Goal: Complete application form: Complete application form

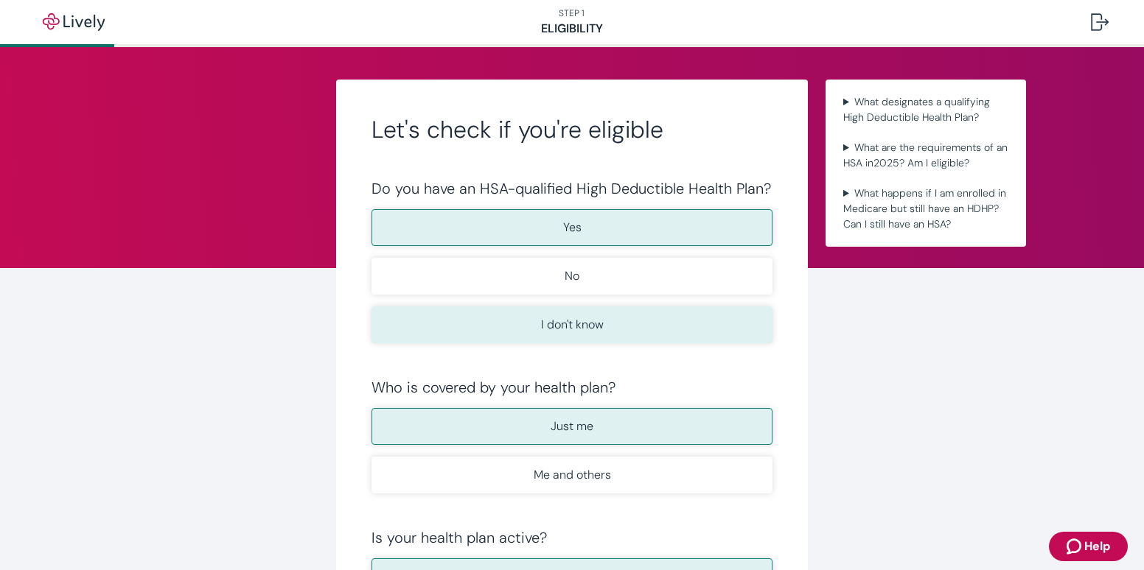
click at [636, 328] on button "I don't know" at bounding box center [571, 325] width 401 height 37
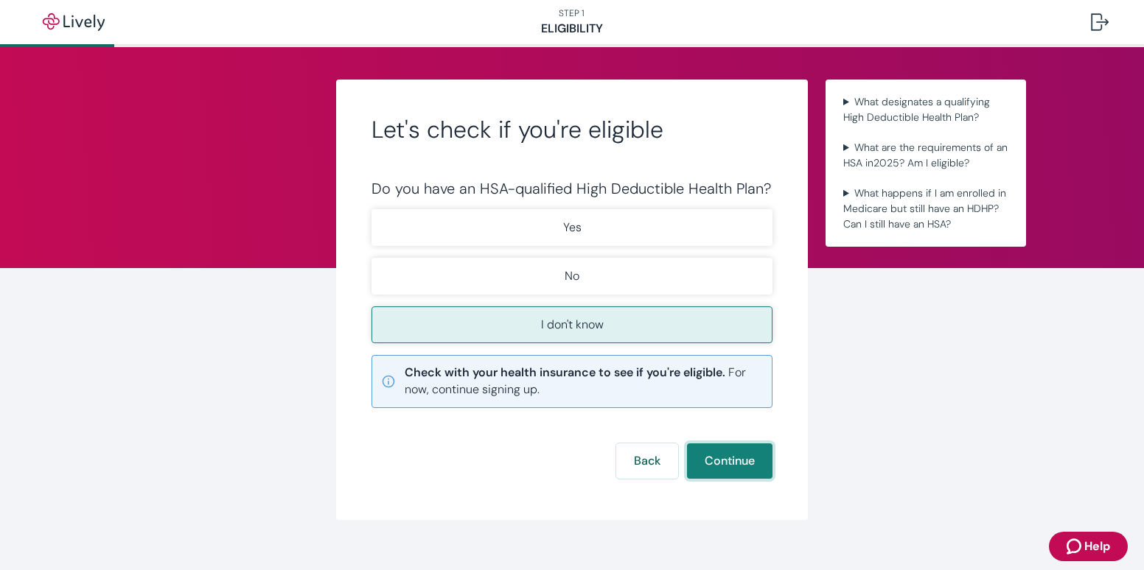
click at [711, 464] on button "Continue" at bounding box center [729, 461] width 85 height 35
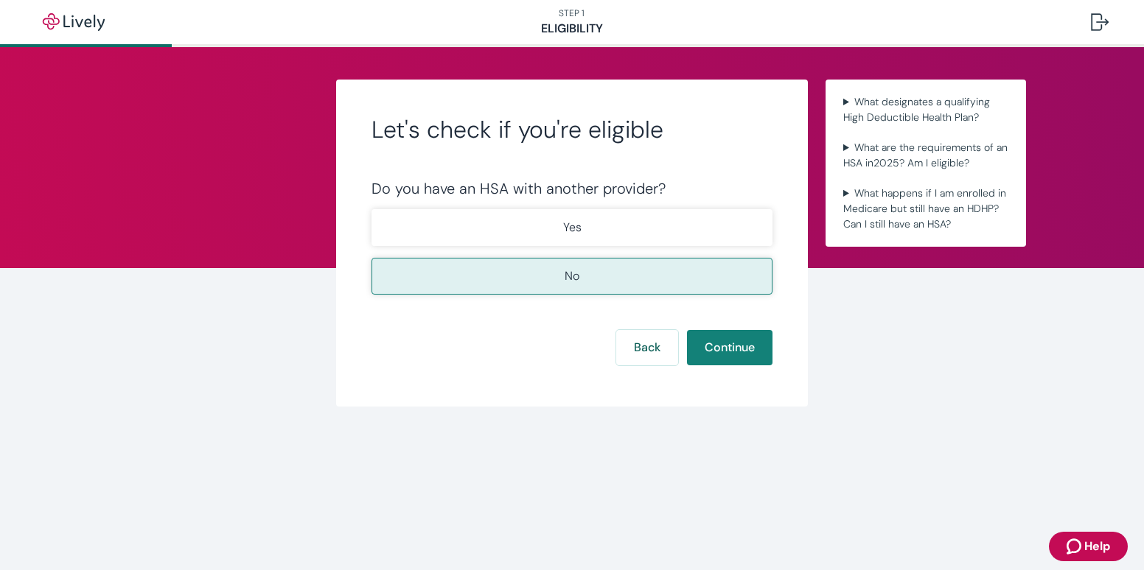
click at [590, 283] on button "No" at bounding box center [571, 276] width 401 height 37
click at [733, 355] on button "Continue" at bounding box center [729, 347] width 85 height 35
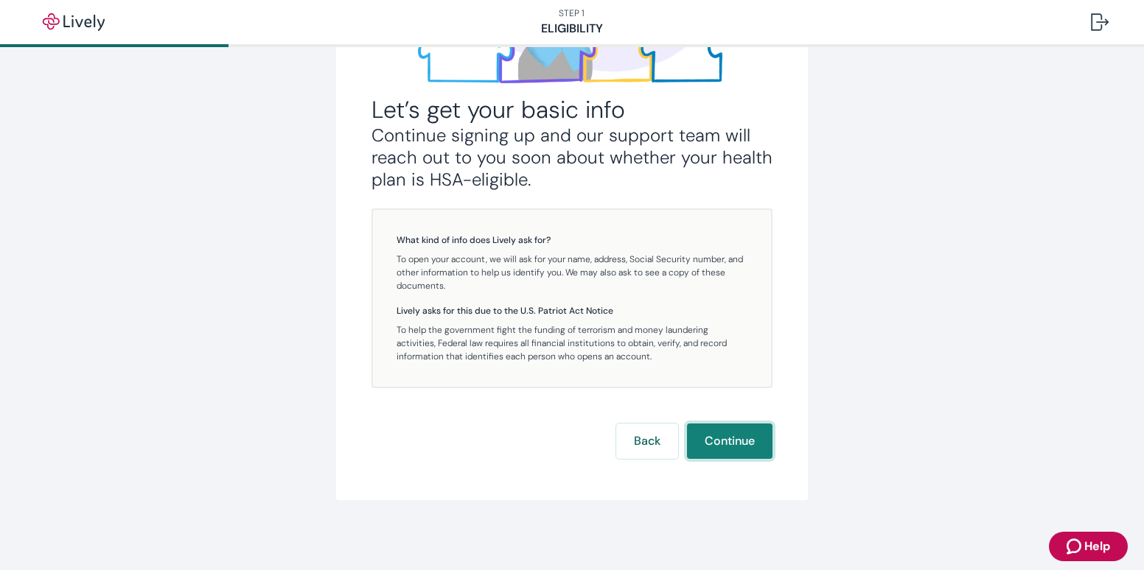
scroll to position [261, 0]
click at [713, 449] on button "Continue" at bounding box center [729, 440] width 85 height 35
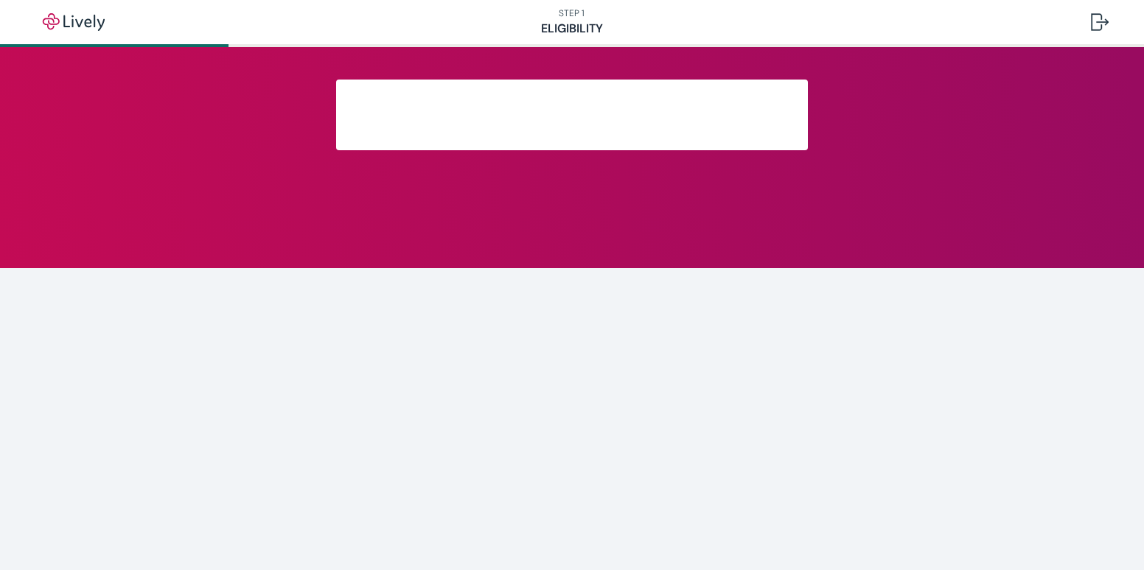
scroll to position [261, 0]
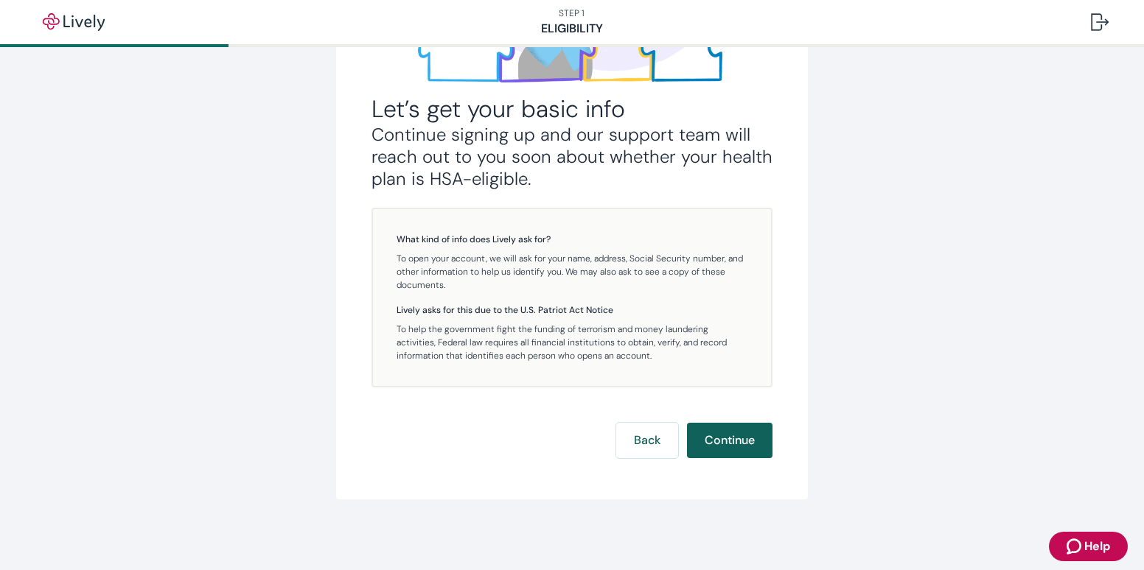
click at [717, 437] on button "Continue" at bounding box center [729, 440] width 85 height 35
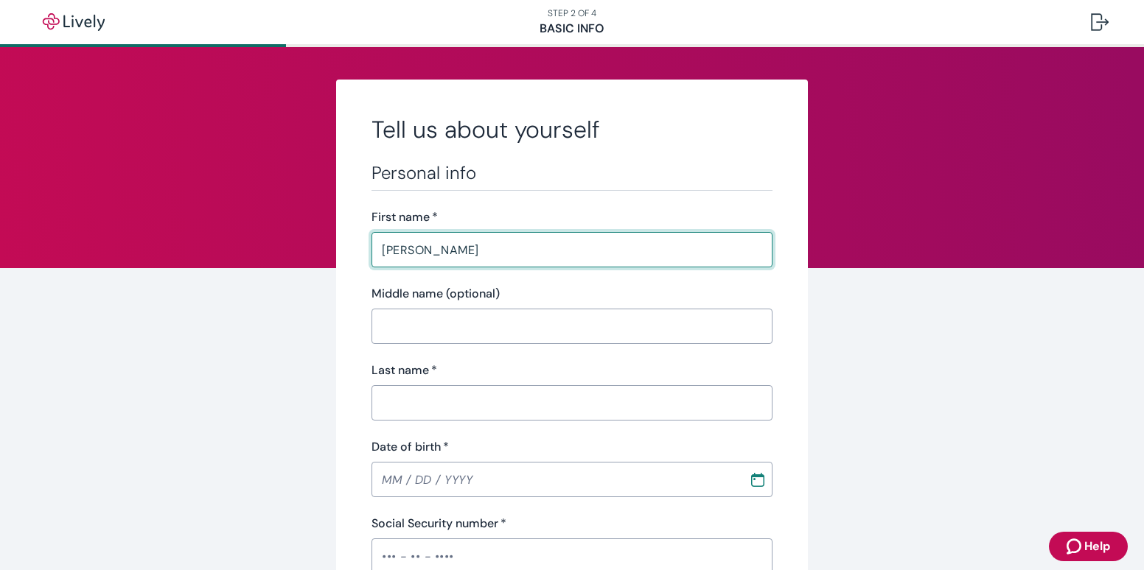
type input "[PERSON_NAME]"
type input "[PHONE_NUMBER]"
type input "[STREET_ADDRESS]"
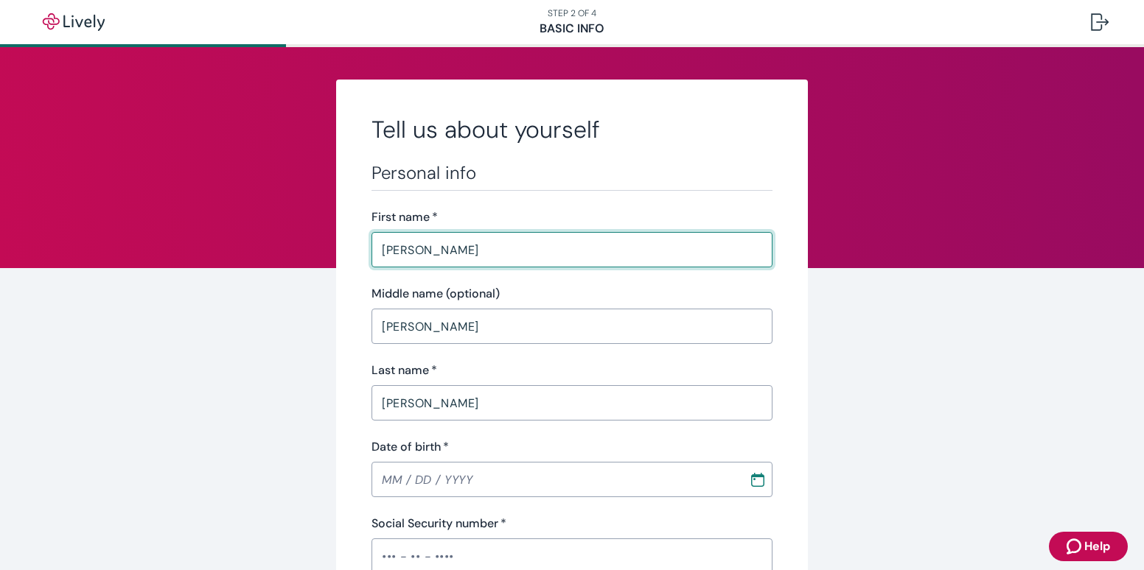
type input "[PERSON_NAME]"
type input "[US_STATE]"
type input "70559"
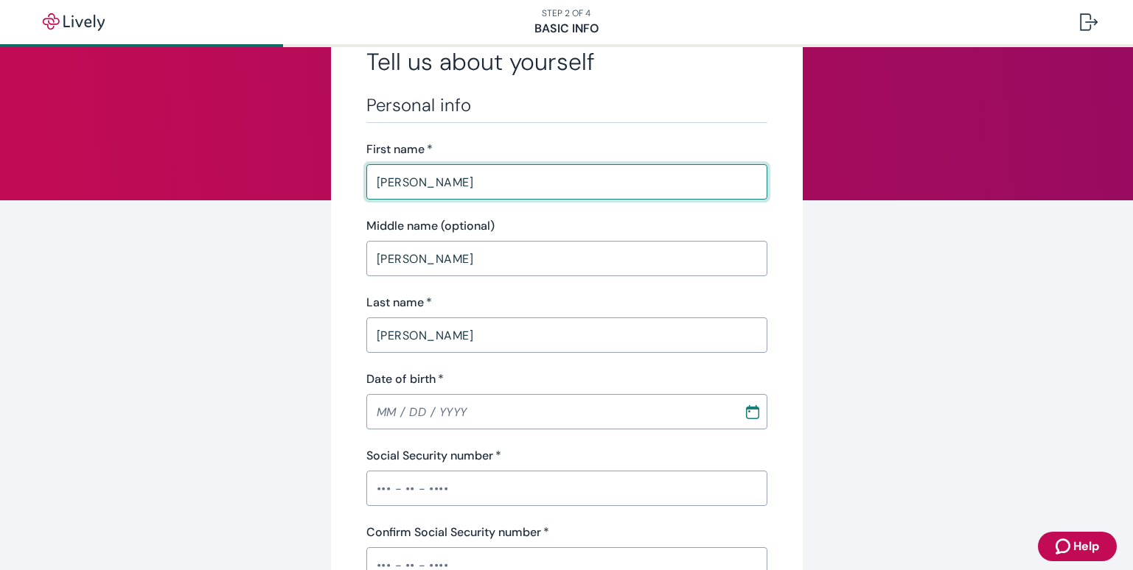
scroll to position [147, 0]
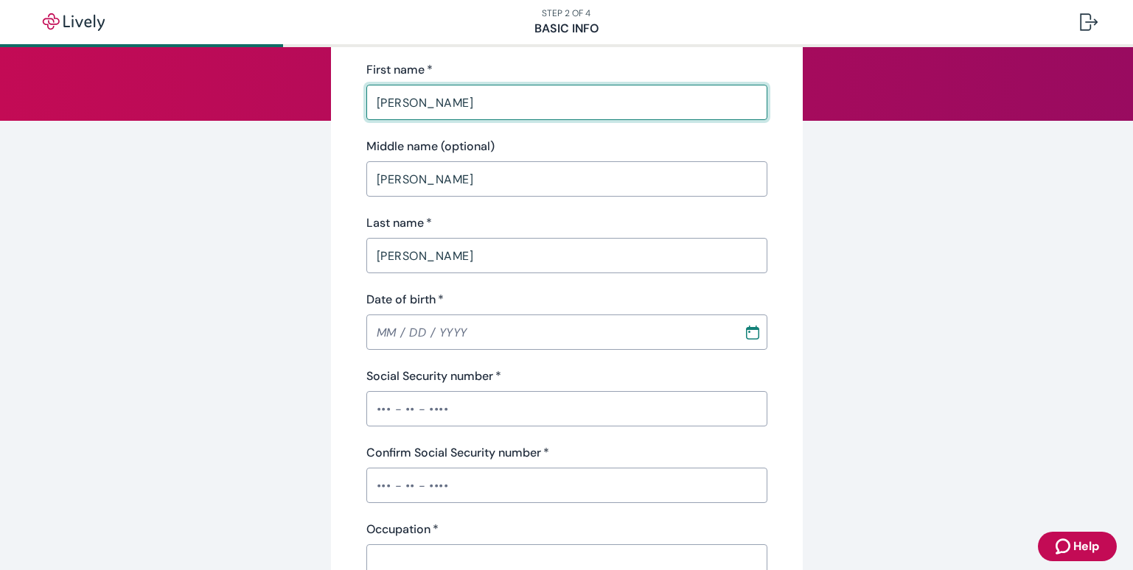
click at [748, 341] on button "Choose date" at bounding box center [752, 332] width 27 height 27
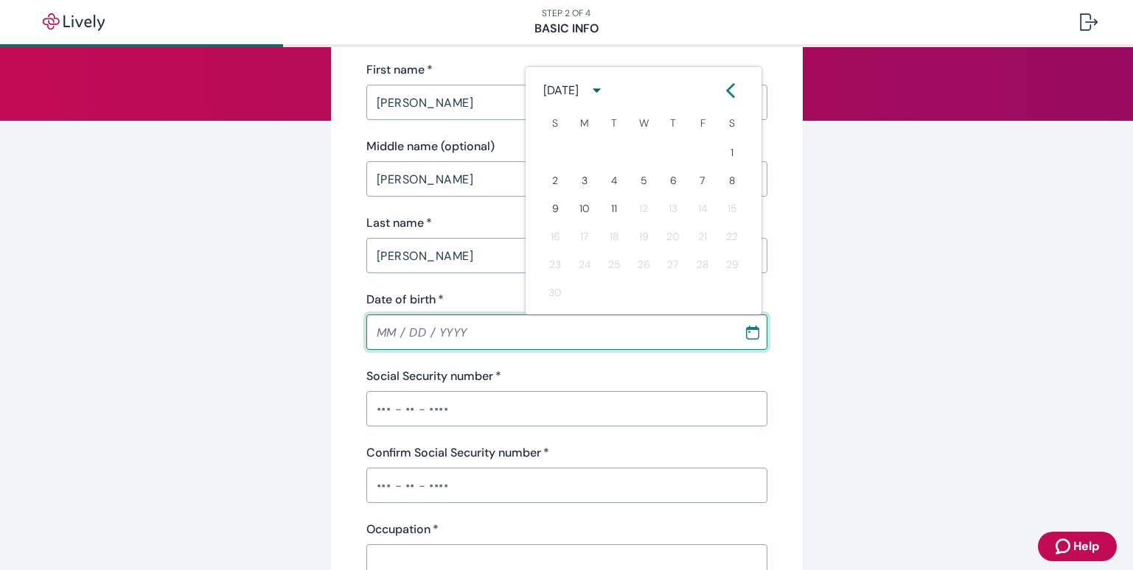
click at [607, 91] on icon "calendar view is open, switch to year view" at bounding box center [597, 90] width 20 height 20
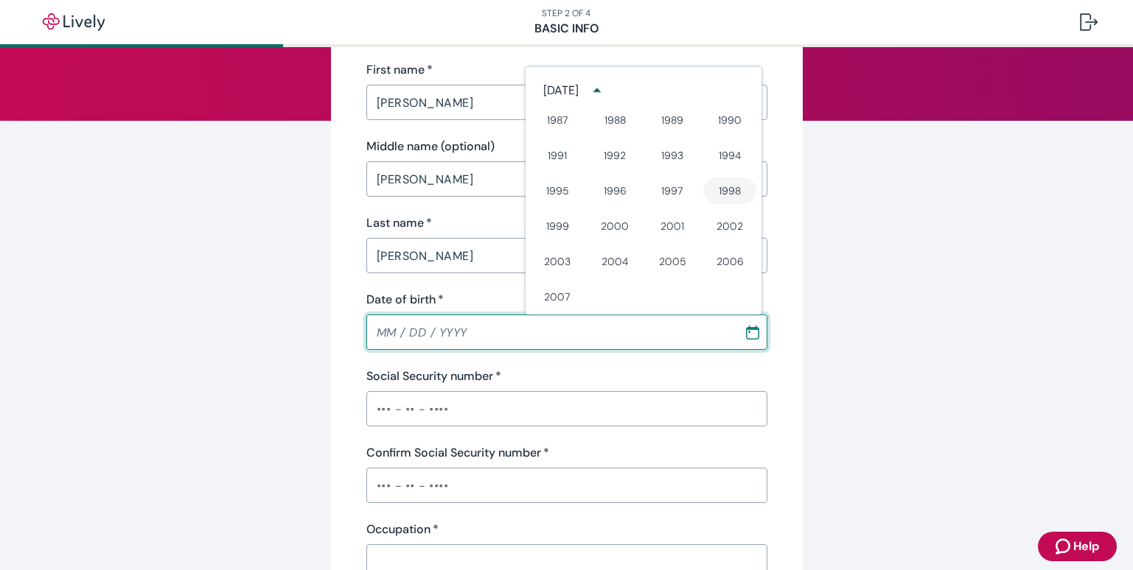
click at [725, 191] on button "1998" at bounding box center [729, 191] width 53 height 27
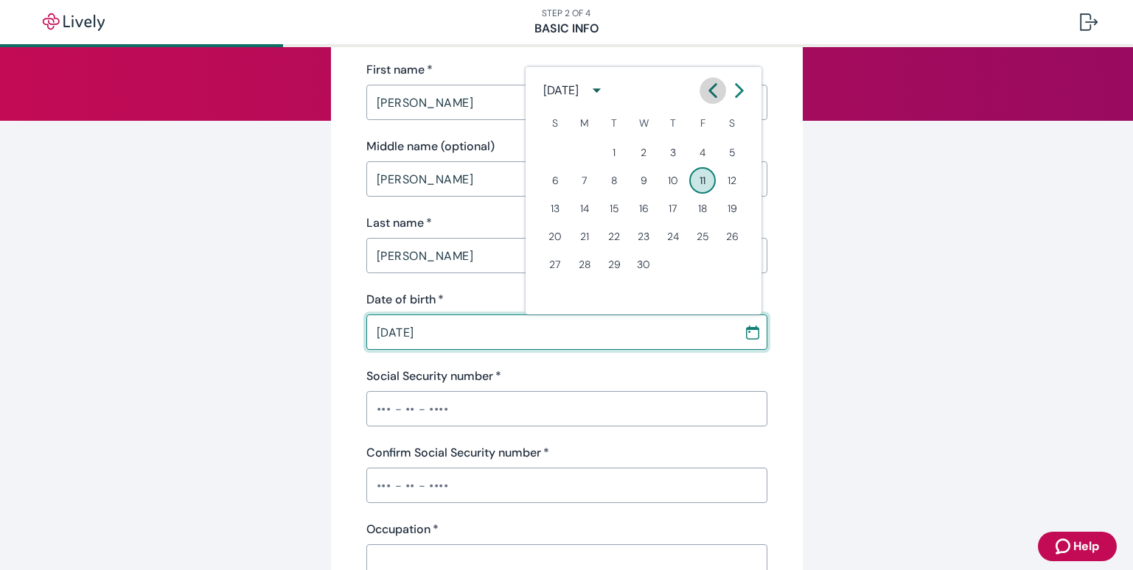
click at [713, 90] on icon "Calendar left arrow" at bounding box center [712, 90] width 15 height 15
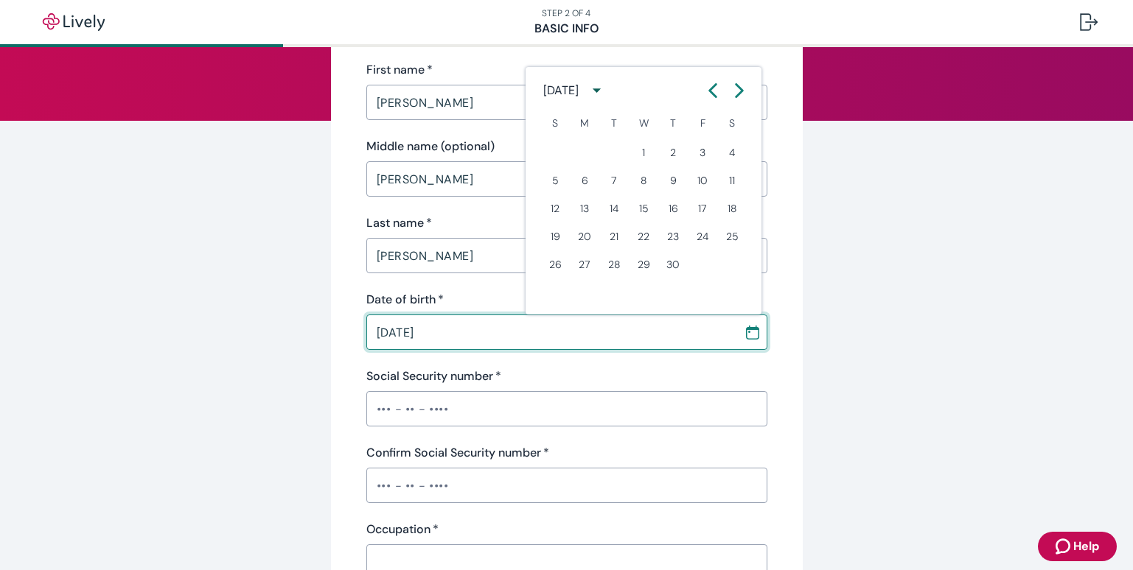
click at [713, 90] on icon "Calendar left arrow" at bounding box center [712, 90] width 15 height 15
click at [649, 213] on button "18" at bounding box center [643, 208] width 27 height 27
type input "[DATE]"
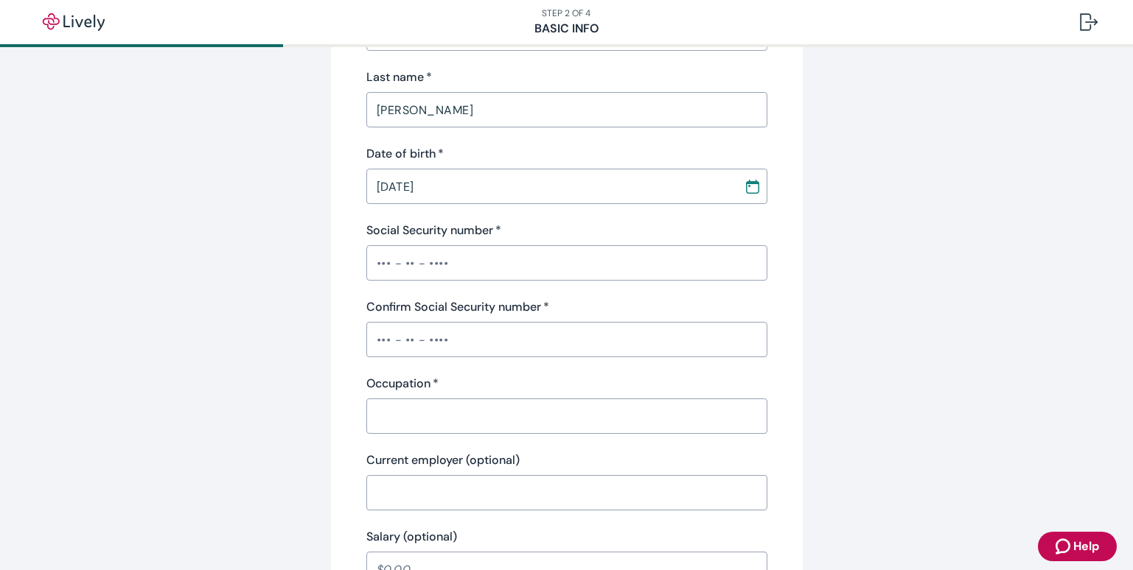
scroll to position [292, 0]
click at [506, 267] on input "Social Security number   *" at bounding box center [566, 264] width 401 height 29
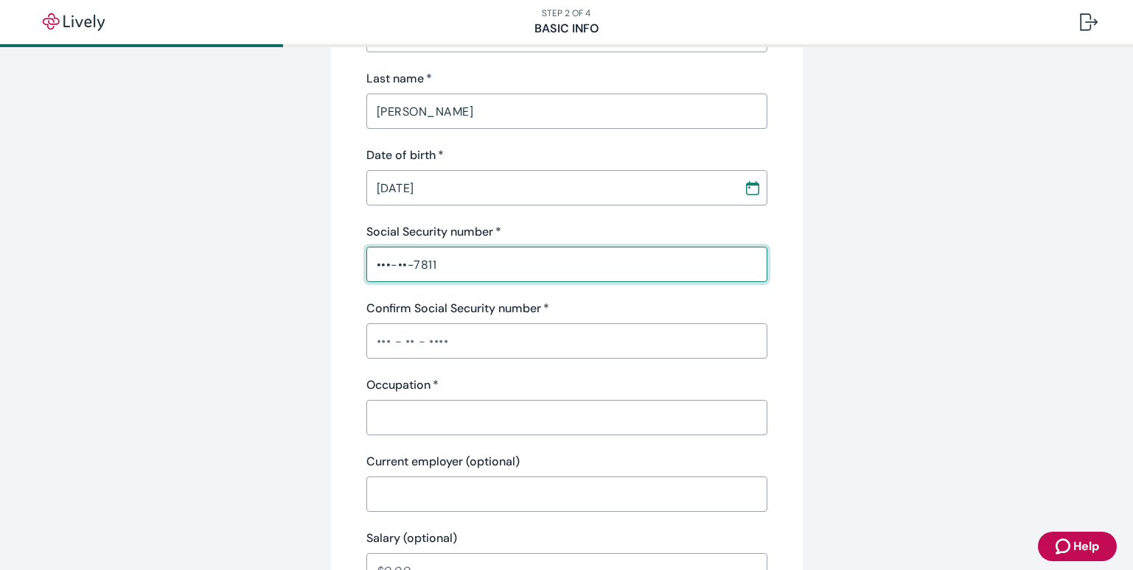
type input "•••-••-7811"
click at [476, 349] on input "Confirm Social Security number   *" at bounding box center [566, 341] width 401 height 29
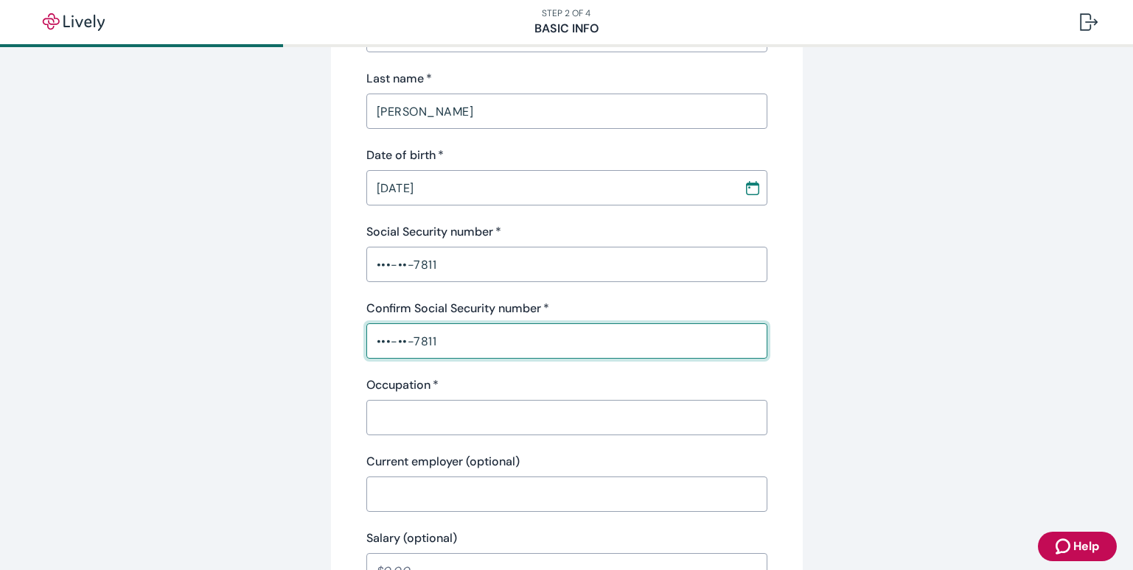
type input "•••-••-7811"
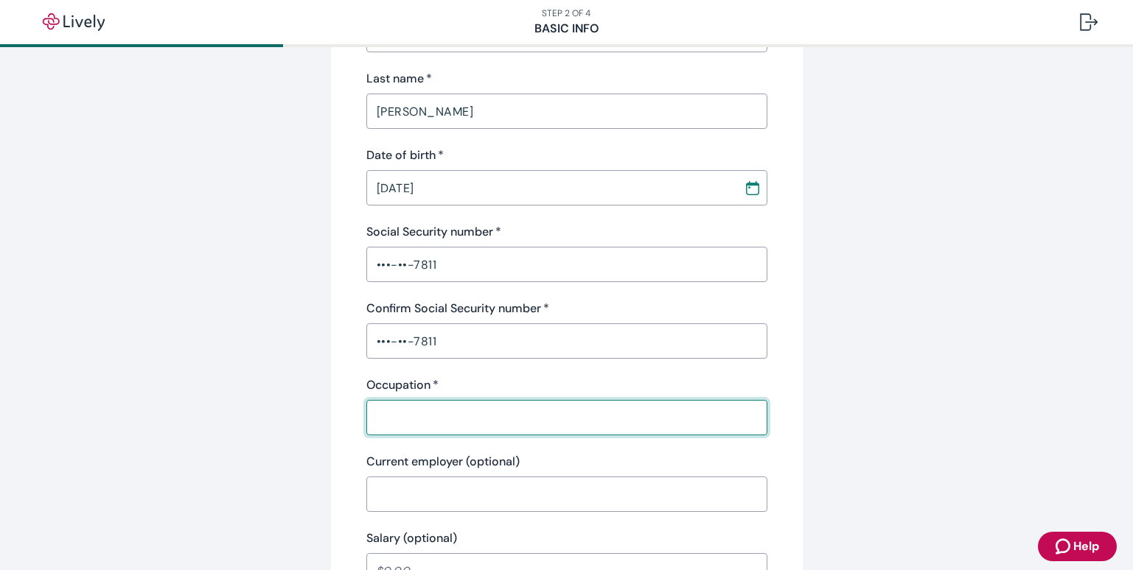
click at [443, 418] on input "Occupation   *" at bounding box center [566, 417] width 401 height 29
type input "Constructor"
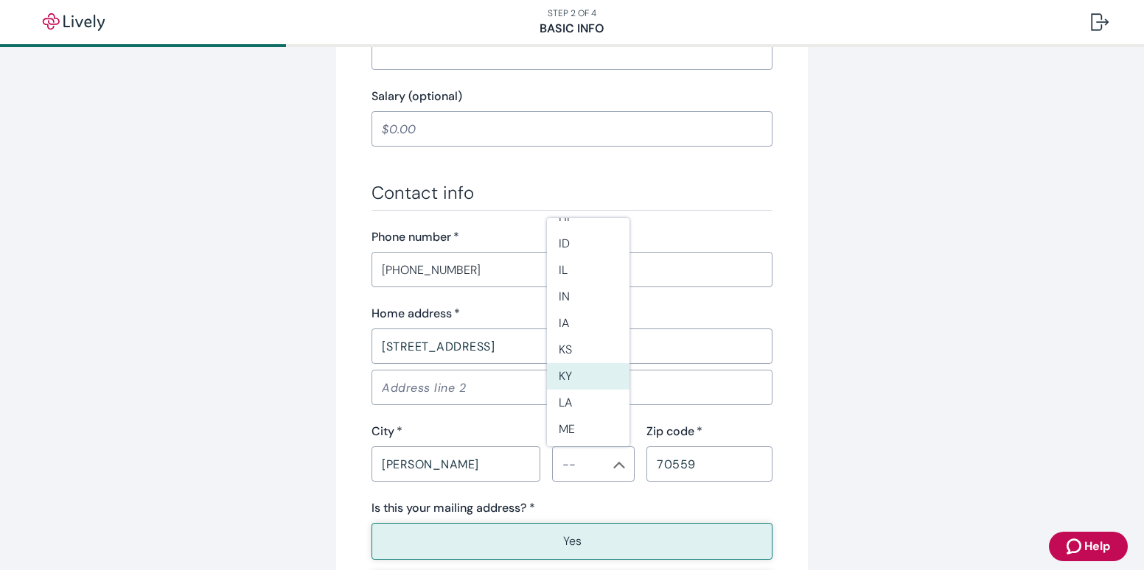
scroll to position [516, 0]
click at [570, 280] on li "LA" at bounding box center [588, 278] width 83 height 27
type input "LA"
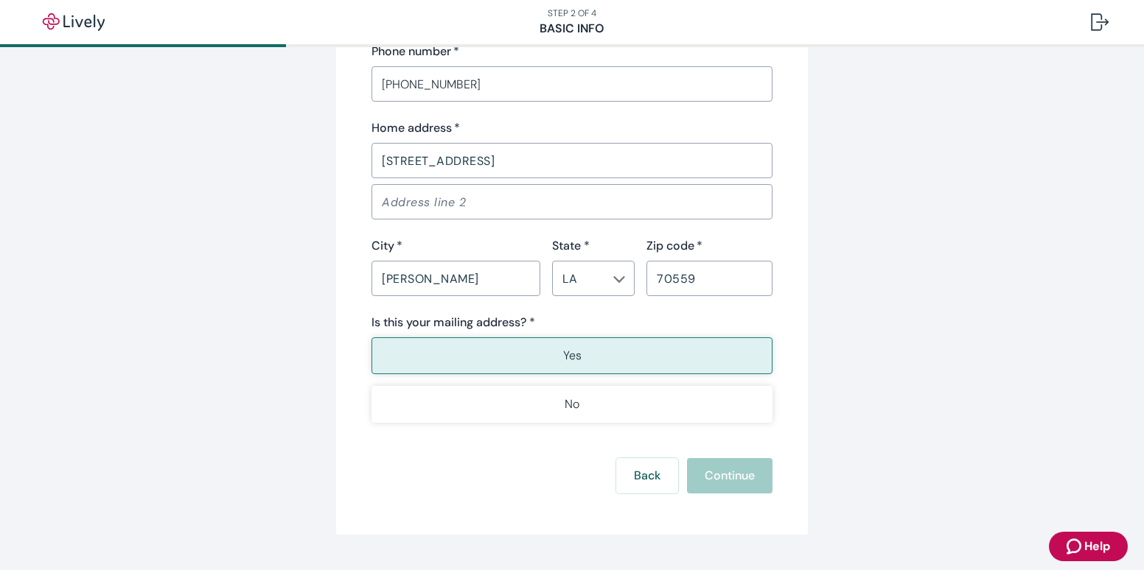
scroll to position [955, 0]
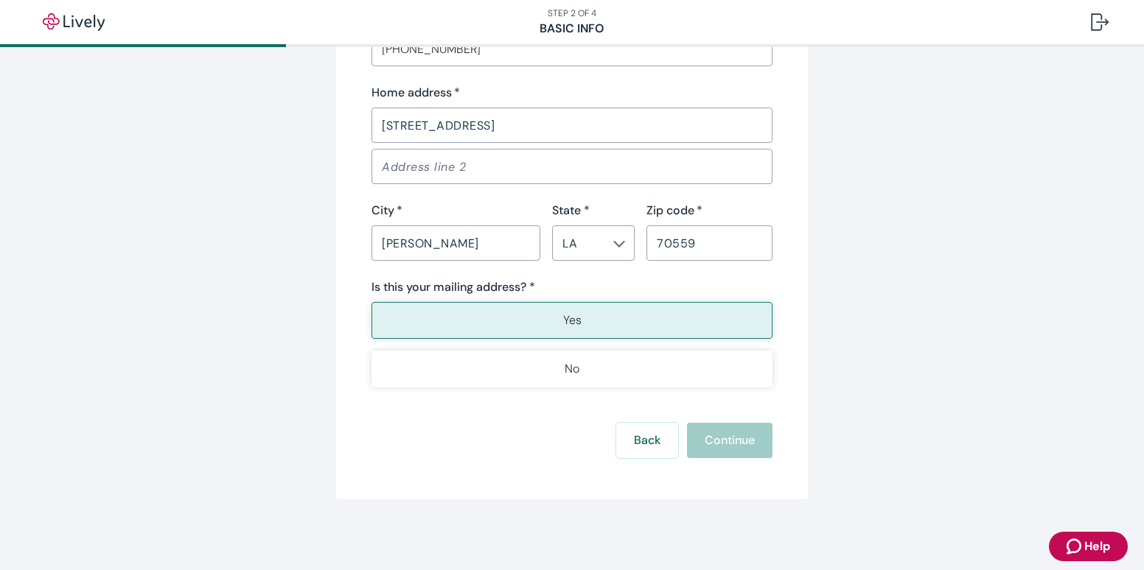
type input "Constructor"
click at [591, 330] on button "Yes" at bounding box center [571, 320] width 401 height 37
click at [718, 449] on button "Continue" at bounding box center [729, 440] width 85 height 35
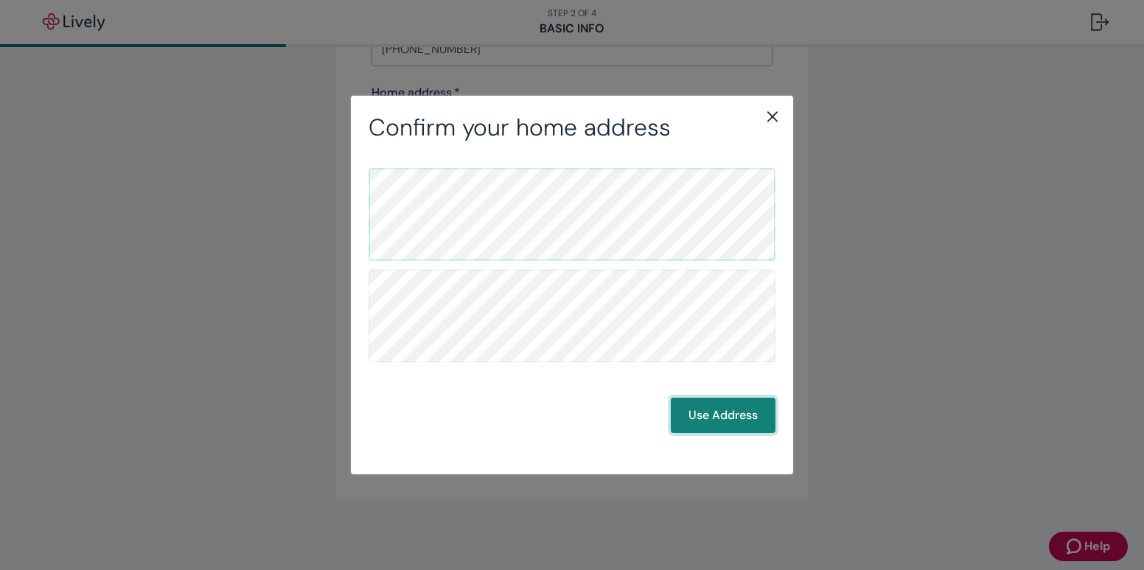
click at [735, 425] on button "Use Address" at bounding box center [723, 415] width 105 height 35
click at [724, 417] on button "Use Address" at bounding box center [723, 415] width 105 height 35
click at [709, 415] on button "Use Address" at bounding box center [723, 415] width 105 height 35
click at [753, 417] on button "Use Address" at bounding box center [723, 415] width 105 height 35
click at [774, 114] on icon "close" at bounding box center [773, 117] width 18 height 18
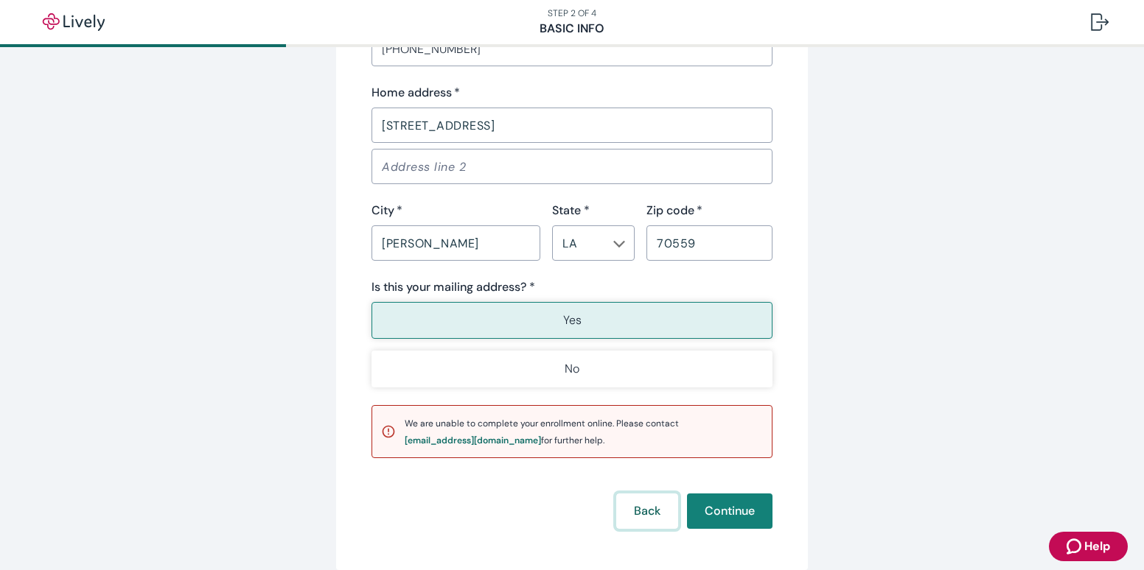
click at [648, 516] on button "Back" at bounding box center [647, 511] width 62 height 35
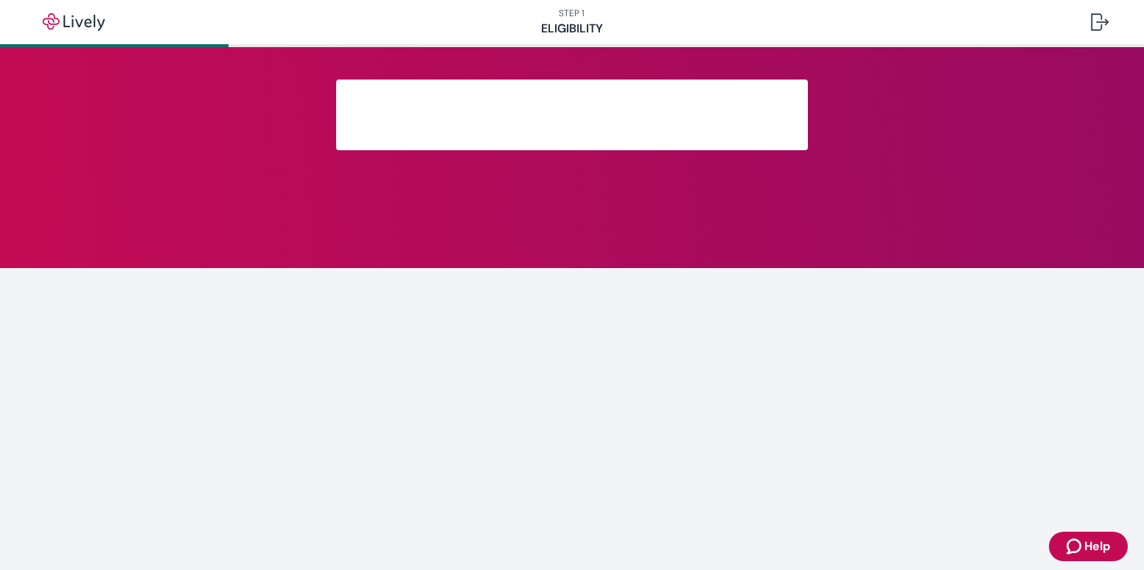
scroll to position [261, 0]
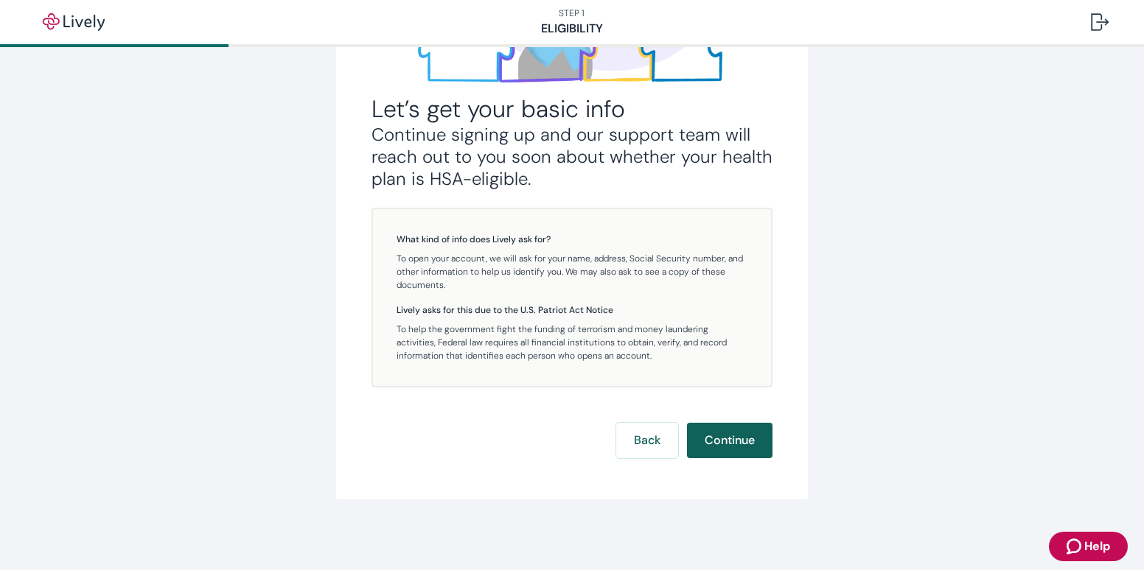
click at [734, 439] on button "Continue" at bounding box center [729, 440] width 85 height 35
